Goal: Subscribe to service/newsletter

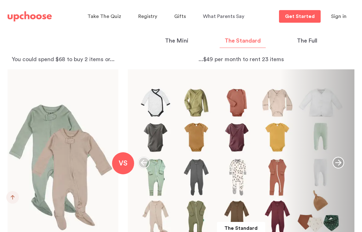
scroll to position [734, 0]
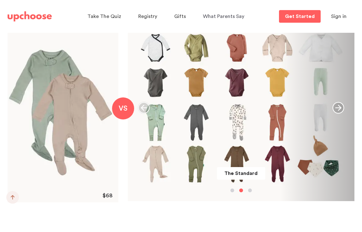
click at [338, 106] on icon "button" at bounding box center [339, 108] width 12 height 12
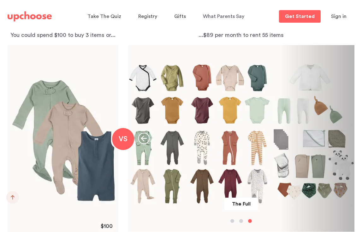
scroll to position [702, 0]
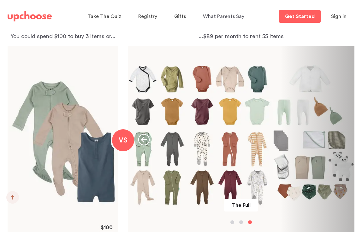
click at [341, 133] on div "The Full" at bounding box center [241, 139] width 227 height 187
click at [232, 221] on button "button" at bounding box center [233, 223] width 4 height 4
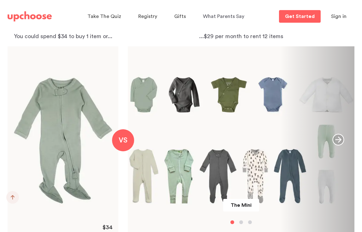
click at [241, 222] on button "button" at bounding box center [241, 223] width 4 height 4
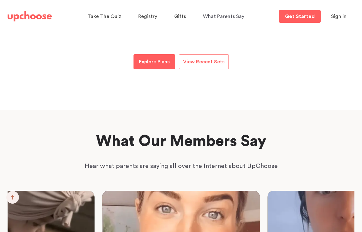
scroll to position [843, 0]
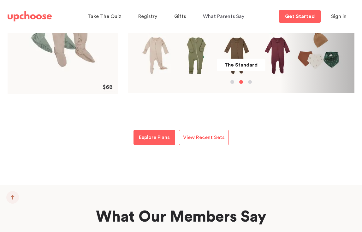
click at [210, 137] on span "View Recent Sets" at bounding box center [204, 137] width 42 height 5
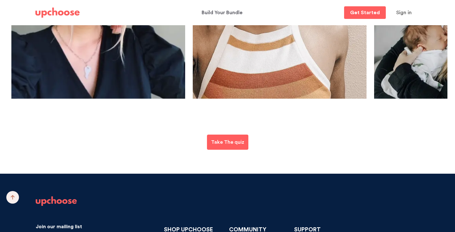
scroll to position [2405, 0]
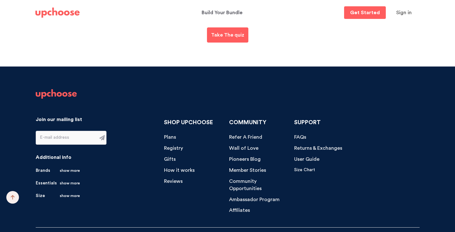
click at [42, 139] on input "email" at bounding box center [65, 137] width 59 height 13
type input "[EMAIL_ADDRESS][DOMAIN_NAME]"
click at [101, 139] on icon "submit" at bounding box center [101, 137] width 5 height 5
click at [90, 136] on input "sofiargrant@gmail.com" at bounding box center [65, 137] width 59 height 13
